Goal: Information Seeking & Learning: Learn about a topic

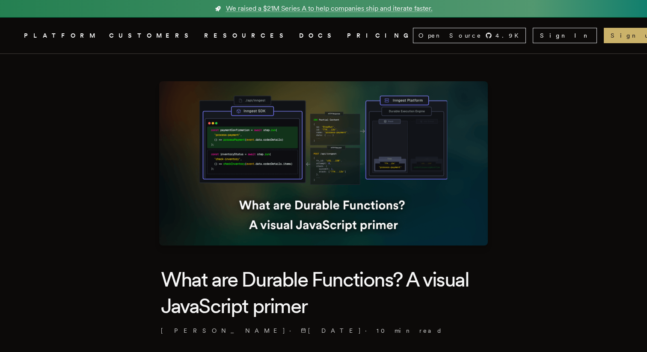
click at [177, 35] on icon "Global" at bounding box center [210, 67] width 67 height 73
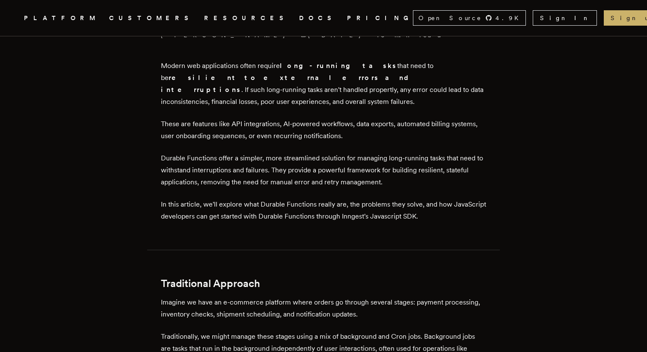
scroll to position [297, 0]
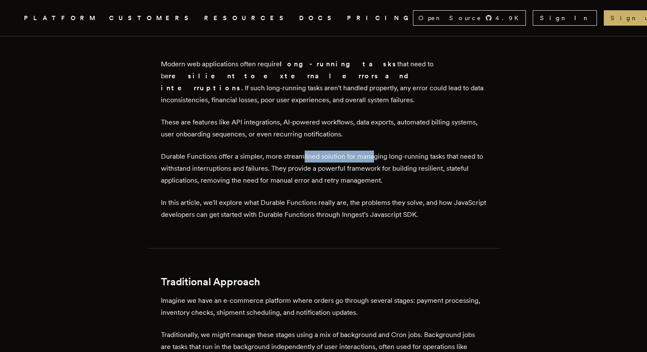
drag, startPoint x: 304, startPoint y: 145, endPoint x: 376, endPoint y: 145, distance: 72.7
click at [376, 151] on p "Durable Functions offer a simpler, more streamlined solution for managing long-…" at bounding box center [323, 169] width 325 height 36
click at [380, 151] on p "Durable Functions offer a simpler, more streamlined solution for managing long-…" at bounding box center [323, 169] width 325 height 36
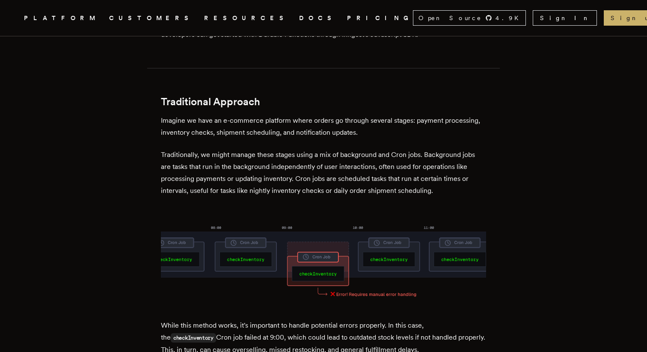
scroll to position [500, 0]
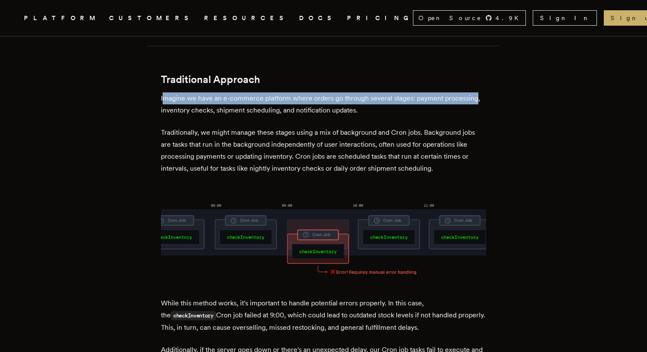
drag, startPoint x: 166, startPoint y: 86, endPoint x: 479, endPoint y: 86, distance: 312.7
click at [479, 92] on p "Imagine we have an e-commerce platform where orders go through several stages: …" at bounding box center [323, 104] width 325 height 24
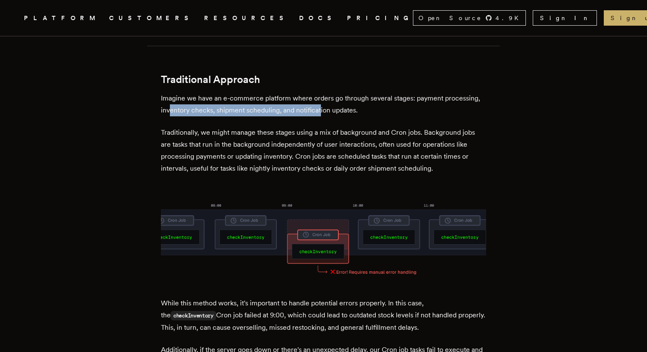
drag, startPoint x: 173, startPoint y: 103, endPoint x: 322, endPoint y: 97, distance: 149.4
click at [322, 97] on p "Imagine we have an e-commerce platform where orders go through several stages: …" at bounding box center [323, 104] width 325 height 24
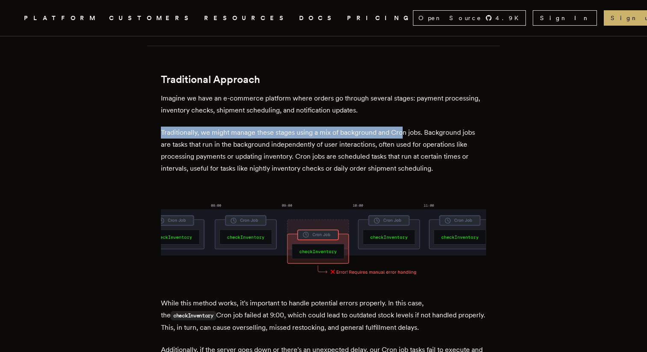
drag, startPoint x: 162, startPoint y: 121, endPoint x: 403, endPoint y: 119, distance: 241.7
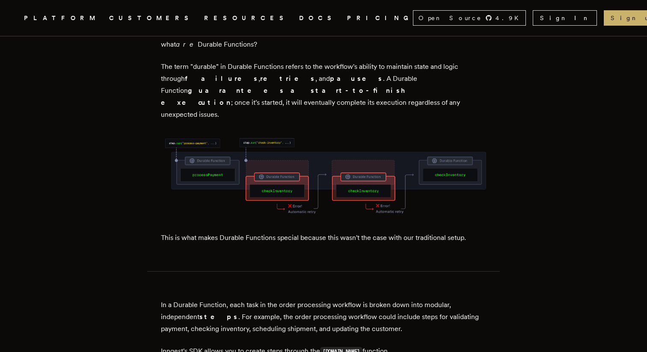
scroll to position [1114, 0]
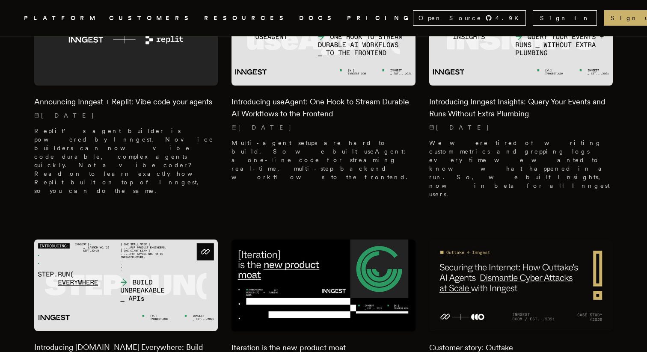
scroll to position [374, 0]
